Goal: Obtain resource: Download file/media

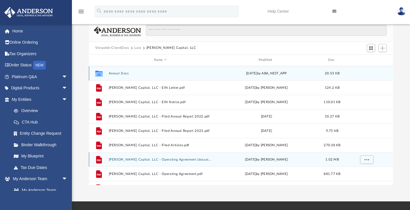
scroll to position [10, 0]
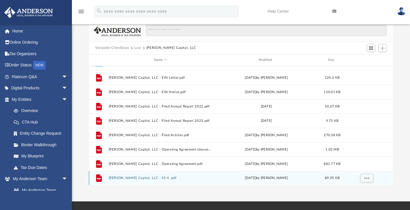
click at [144, 178] on button "[PERSON_NAME] Capital, LLC - SS-4 .pdf" at bounding box center [160, 178] width 104 height 4
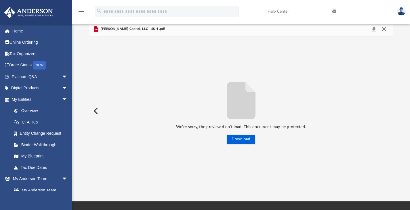
click at [387, 26] on button "Close" at bounding box center [384, 29] width 10 height 8
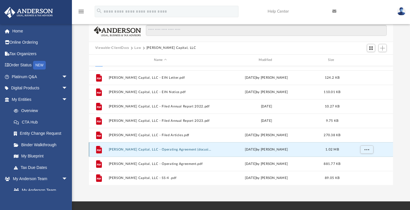
click at [186, 149] on button "[PERSON_NAME] Capital, LLC - Operating Agreement (docusigned).pdf" at bounding box center [160, 150] width 104 height 4
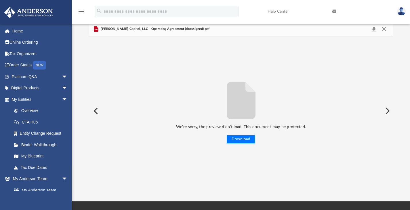
click at [241, 143] on button "Download" at bounding box center [241, 139] width 28 height 9
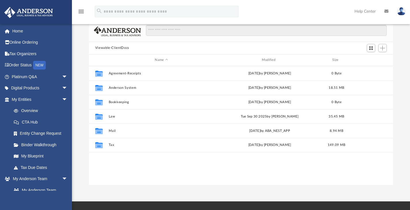
scroll to position [126, 300]
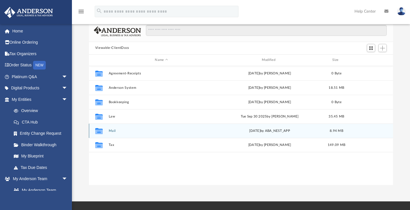
click at [100, 130] on icon "grid" at bounding box center [98, 131] width 7 height 5
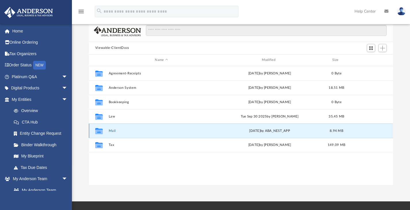
click at [114, 130] on button "Mail" at bounding box center [161, 131] width 106 height 4
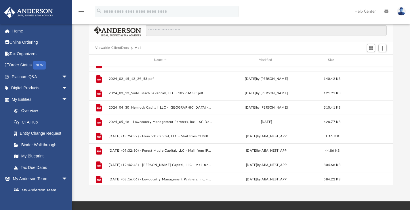
scroll to position [183, 0]
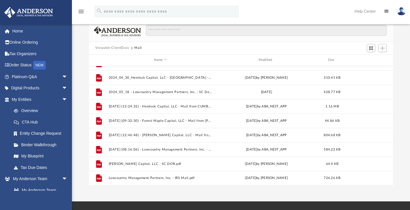
click at [124, 47] on button "Viewable-ClientDocs" at bounding box center [112, 47] width 34 height 5
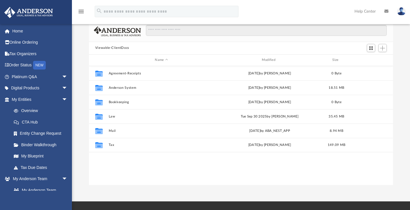
scroll to position [0, 0]
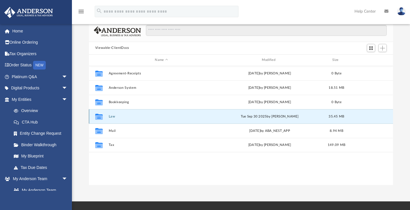
click at [111, 116] on button "Law" at bounding box center [161, 116] width 106 height 4
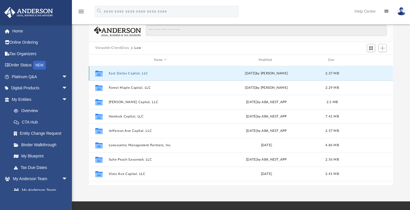
click at [132, 71] on button "East Dallas Capital, LLC" at bounding box center [160, 73] width 104 height 4
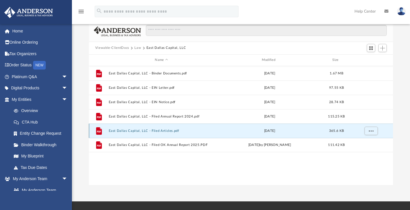
click at [167, 131] on button "East Dallas Capital, LLC - Filed Articles.pdf" at bounding box center [161, 131] width 106 height 4
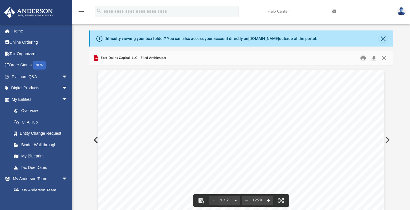
scroll to position [5, 0]
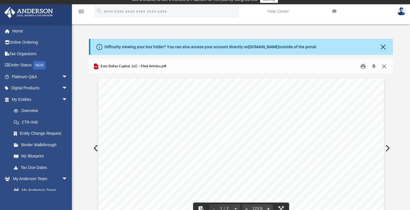
click at [383, 66] on button "Close" at bounding box center [384, 66] width 10 height 9
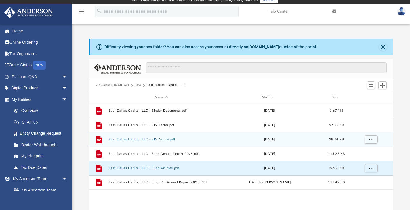
click at [164, 137] on button "East Dallas Capital, LLC - EIN Notice.pdf" at bounding box center [161, 139] width 106 height 4
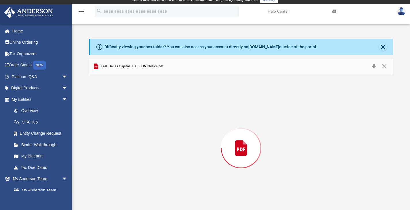
scroll to position [18, 0]
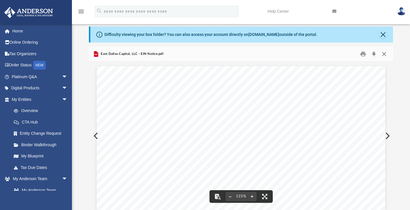
click at [383, 51] on button "Close" at bounding box center [384, 53] width 10 height 9
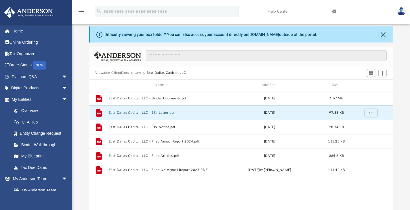
click at [154, 112] on button "East Dallas Capital, LLC - EIN Letter.pdf" at bounding box center [161, 113] width 106 height 4
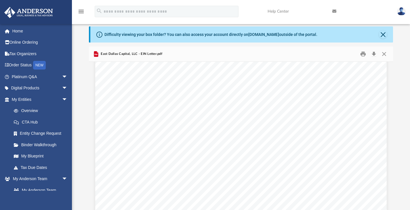
scroll to position [624, 0]
click at [384, 52] on button "Close" at bounding box center [384, 53] width 10 height 9
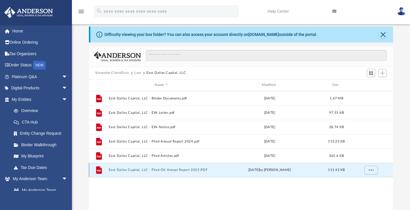
click at [163, 171] on button "East Dallas Capital, LLC - Filed OK Annual Report 2025.PDF" at bounding box center [161, 170] width 106 height 4
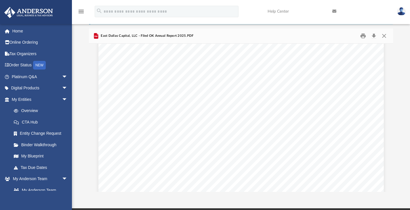
scroll to position [258, 0]
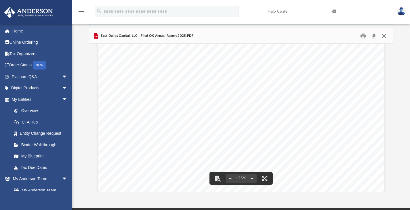
click at [386, 35] on button "Close" at bounding box center [384, 35] width 10 height 9
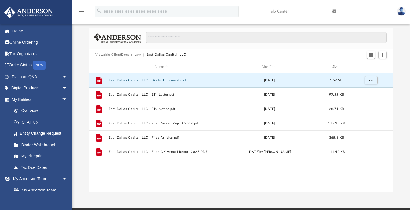
click at [174, 80] on button "East Dallas Capital, LLC - Binder Documents.pdf" at bounding box center [161, 80] width 106 height 4
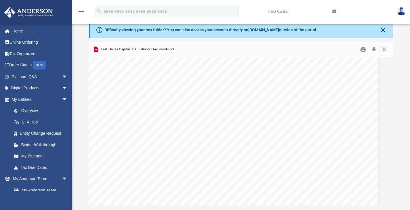
scroll to position [5118, 7]
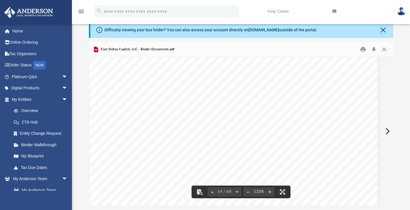
click at [329, 97] on div "O perating A greement of East Dallas Capital, LLC Page i East Dallas Capital, L…" at bounding box center [233, 94] width 288 height 373
click at [235, 115] on div "O perating A greement of East Dallas Capital, LLC Page i East Dallas Capital, L…" at bounding box center [233, 94] width 288 height 373
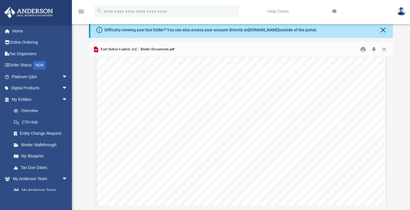
scroll to position [19996, 0]
click at [373, 51] on button "Download" at bounding box center [373, 49] width 10 height 9
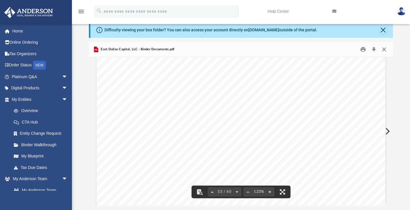
click at [385, 47] on button "Close" at bounding box center [384, 49] width 10 height 9
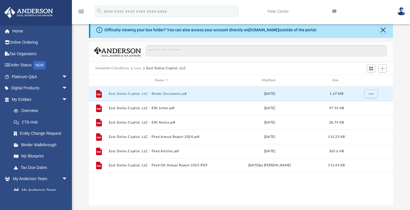
click at [138, 67] on button "Law" at bounding box center [137, 68] width 7 height 5
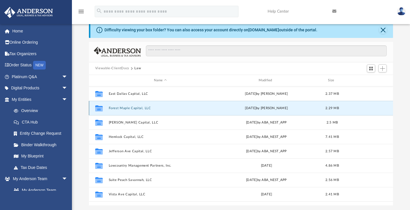
click at [126, 106] on button "Forest Maple Capital, LLC" at bounding box center [160, 108] width 104 height 4
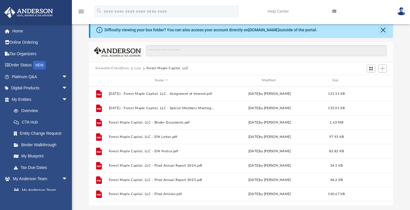
click at [135, 68] on button "Law" at bounding box center [137, 68] width 7 height 5
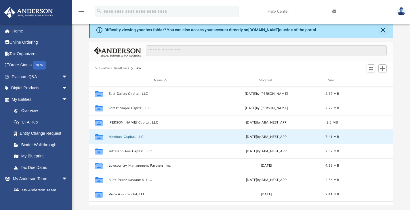
click at [127, 136] on button "Hemlock Capital, LLC" at bounding box center [160, 137] width 104 height 4
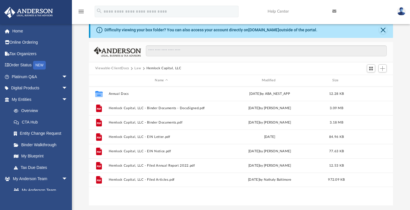
click at [136, 69] on button "Law" at bounding box center [137, 68] width 7 height 5
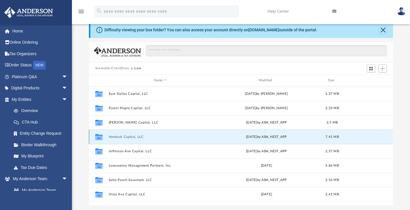
click at [128, 135] on button "Hemlock Capital, LLC" at bounding box center [160, 137] width 104 height 4
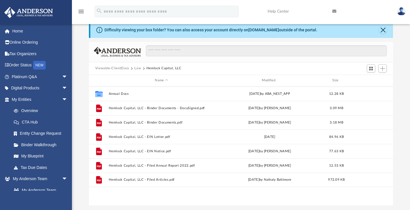
click at [138, 66] on button "Law" at bounding box center [137, 68] width 7 height 5
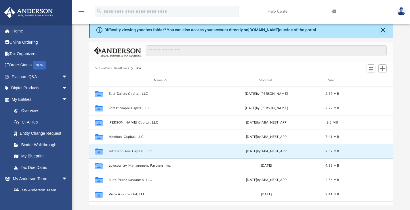
click at [127, 149] on button "Jefferson Ave Capital, LLC" at bounding box center [160, 151] width 104 height 4
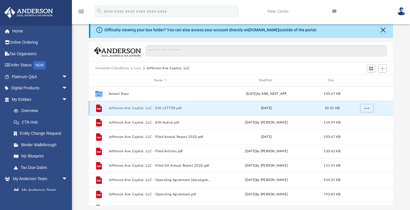
click at [181, 108] on button "Jefferson Ave Capital, LLC - EIN LETTER.pdf" at bounding box center [160, 108] width 104 height 4
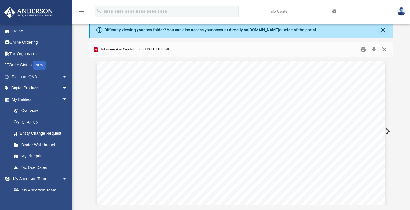
click at [386, 50] on button "Close" at bounding box center [384, 49] width 10 height 9
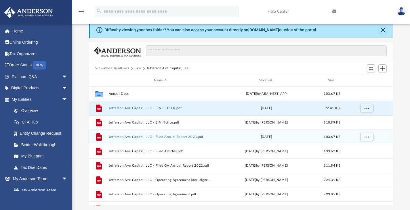
scroll to position [10, 0]
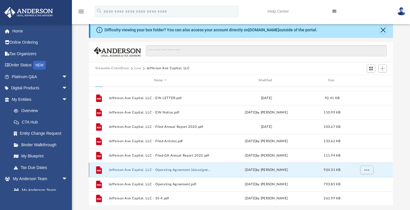
click at [177, 171] on button "Jefferson Ave Capital, LLC - Operating Agreement (docusigned).pdf" at bounding box center [160, 170] width 104 height 4
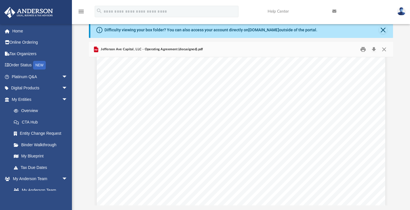
scroll to position [564, 0]
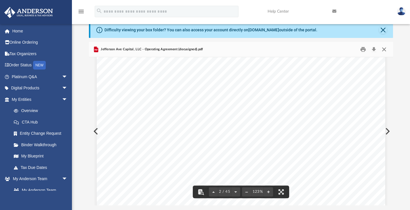
click at [385, 49] on button "Close" at bounding box center [384, 49] width 10 height 9
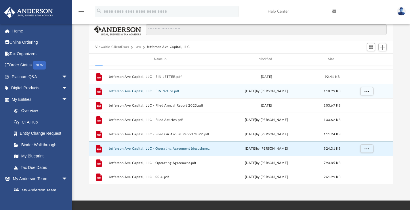
scroll to position [0, 0]
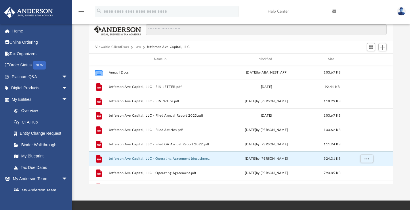
click at [137, 44] on div "Viewable-ClientDocs Law Jefferson Ave Capital, LLC" at bounding box center [241, 47] width 304 height 13
click at [138, 47] on button "Law" at bounding box center [137, 47] width 7 height 5
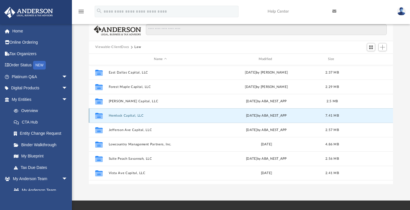
click at [130, 116] on button "Hemlock Capital, LLC" at bounding box center [160, 116] width 104 height 4
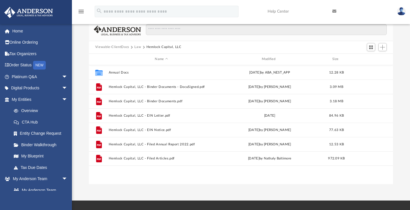
click at [136, 47] on button "Law" at bounding box center [137, 47] width 7 height 5
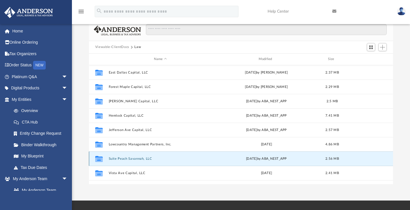
click at [139, 158] on button "Suite Peach Savannah, LLC" at bounding box center [160, 159] width 104 height 4
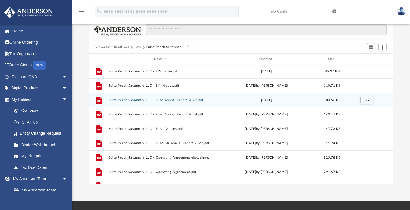
scroll to position [24, 0]
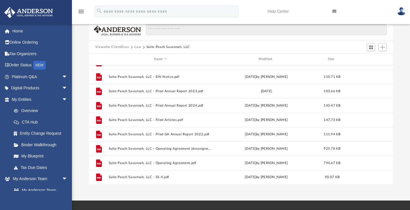
click at [137, 47] on button "Law" at bounding box center [137, 47] width 7 height 5
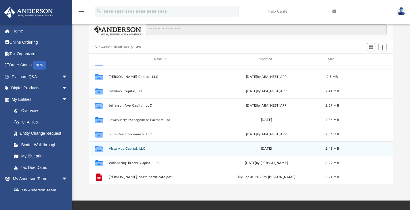
click at [118, 152] on div "Collaborated Folder Vista Ave Capital, LLC Thu Oct 10 2024 2.41 MB" at bounding box center [241, 148] width 304 height 14
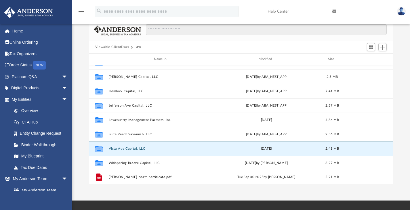
click at [127, 146] on div "Collaborated Folder Vista Ave Capital, LLC Thu Oct 10 2024 2.41 MB" at bounding box center [241, 148] width 304 height 14
click at [127, 148] on button "Vista Ave Capital, LLC" at bounding box center [160, 149] width 104 height 4
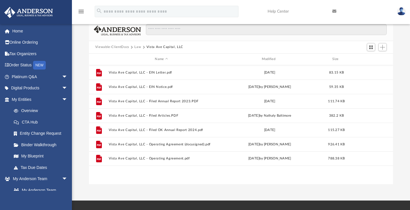
click at [137, 47] on button "Law" at bounding box center [137, 47] width 7 height 5
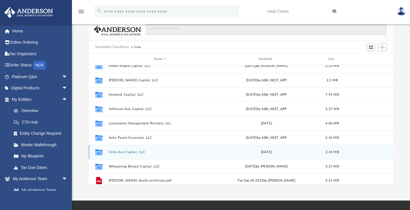
scroll to position [22, 0]
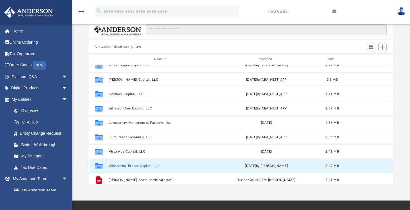
click at [139, 164] on button "Whispering Breeze Capital, LLC" at bounding box center [160, 166] width 104 height 4
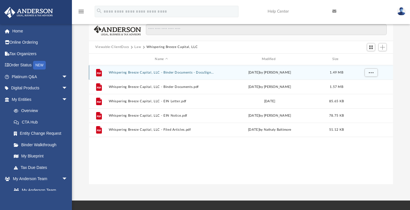
scroll to position [0, 0]
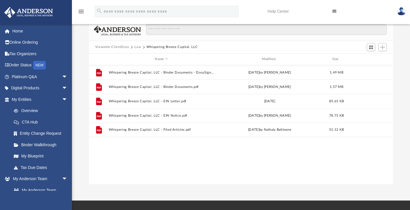
click at [137, 48] on button "Law" at bounding box center [137, 47] width 7 height 5
